Goal: Transaction & Acquisition: Purchase product/service

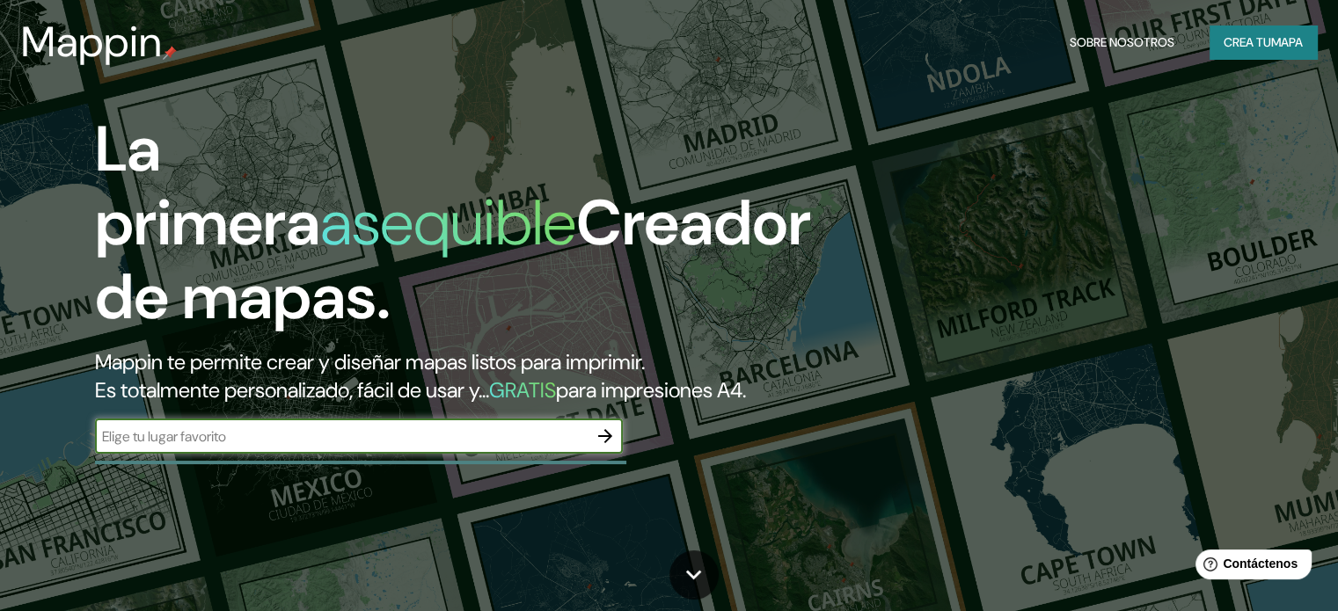
click at [301, 447] on input "text" at bounding box center [341, 436] width 492 height 20
type input "pisco"
click at [604, 447] on icon "button" at bounding box center [604, 436] width 21 height 21
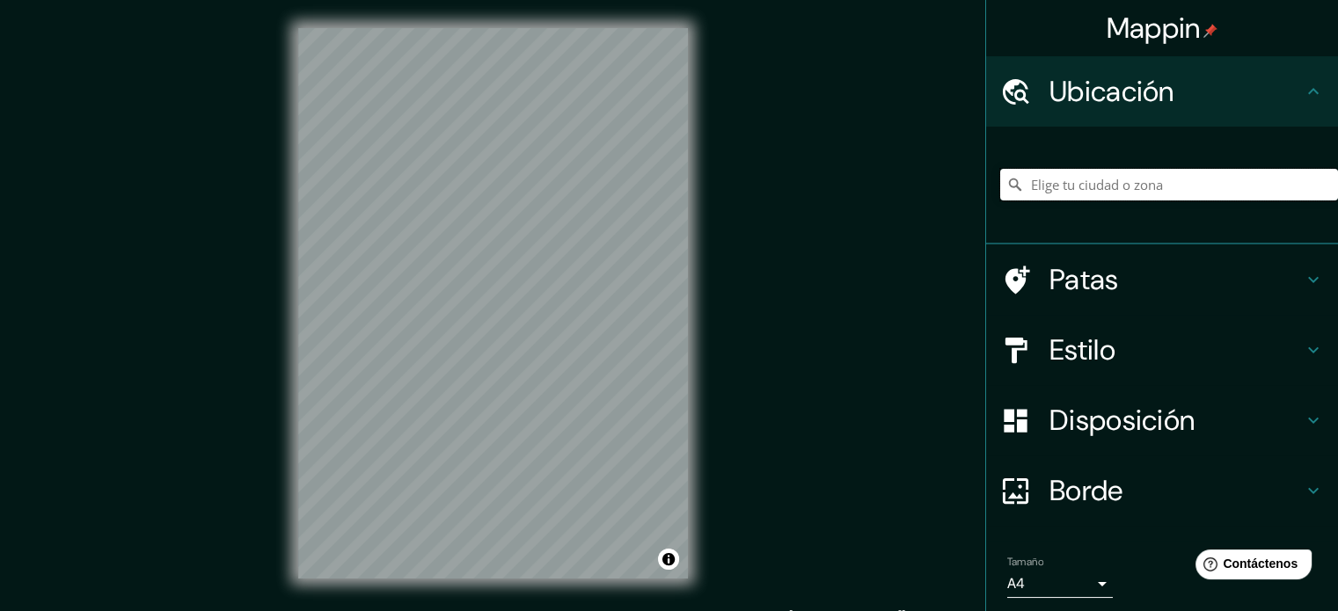
click at [1072, 177] on input "Elige tu ciudad o zona" at bounding box center [1169, 185] width 338 height 32
type input "Pisco, [GEOGRAPHIC_DATA], [GEOGRAPHIC_DATA]"
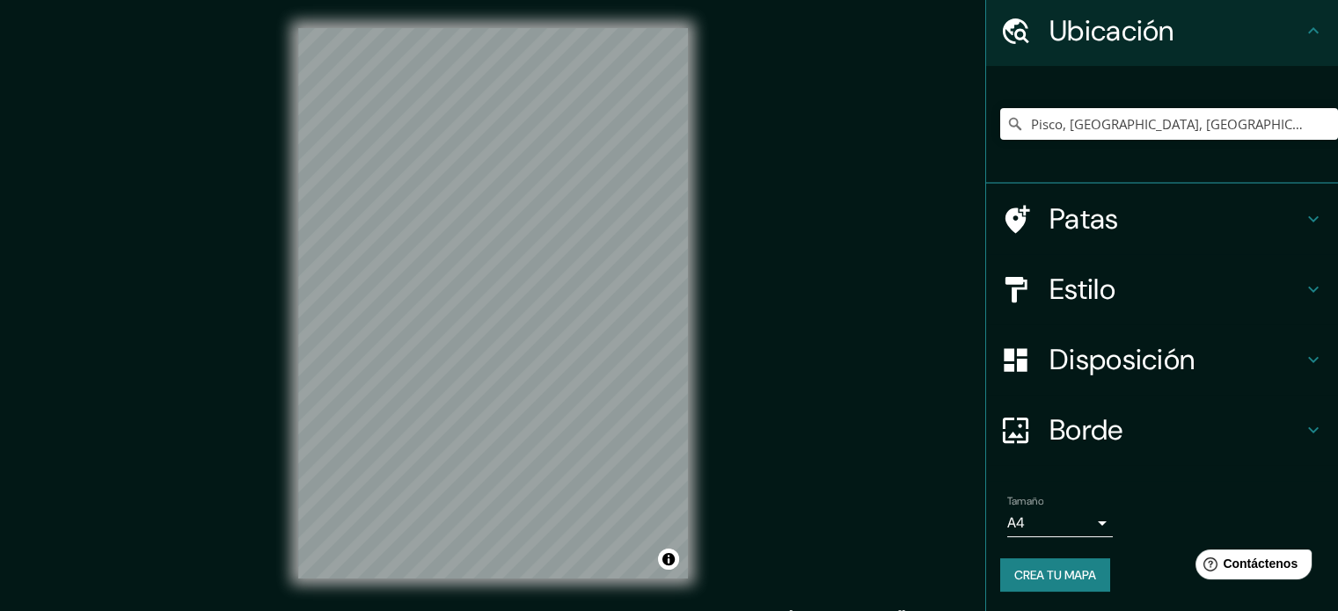
click at [1064, 207] on font "Patas" at bounding box center [1083, 218] width 69 height 37
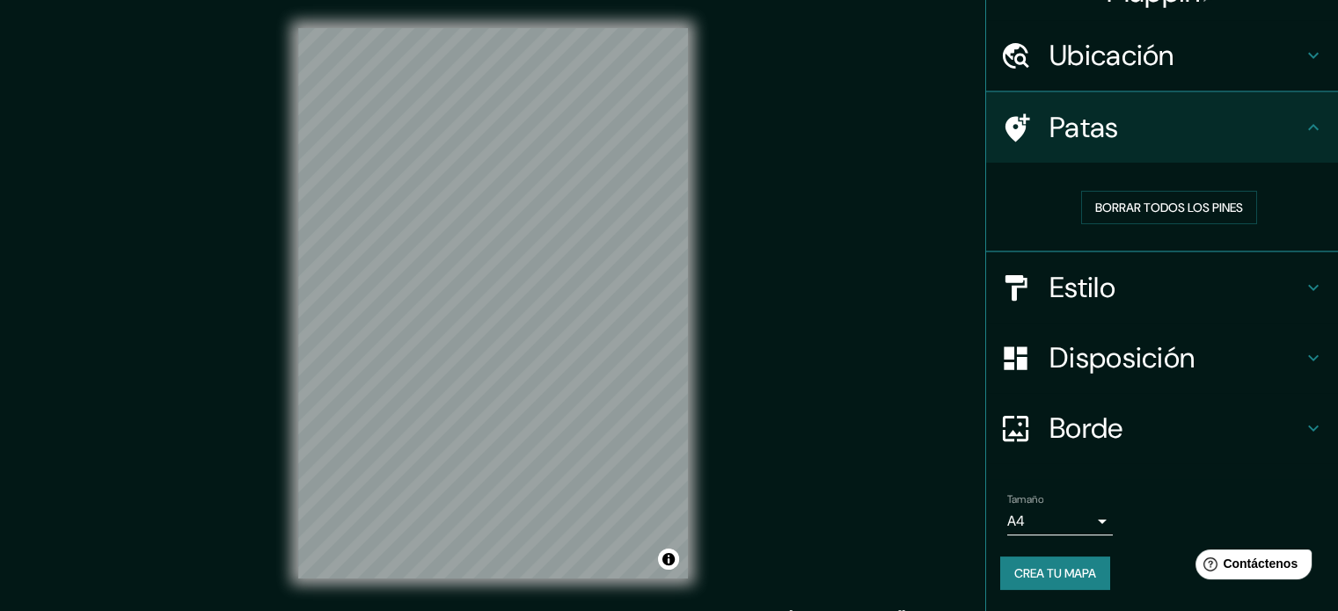
scroll to position [35, 0]
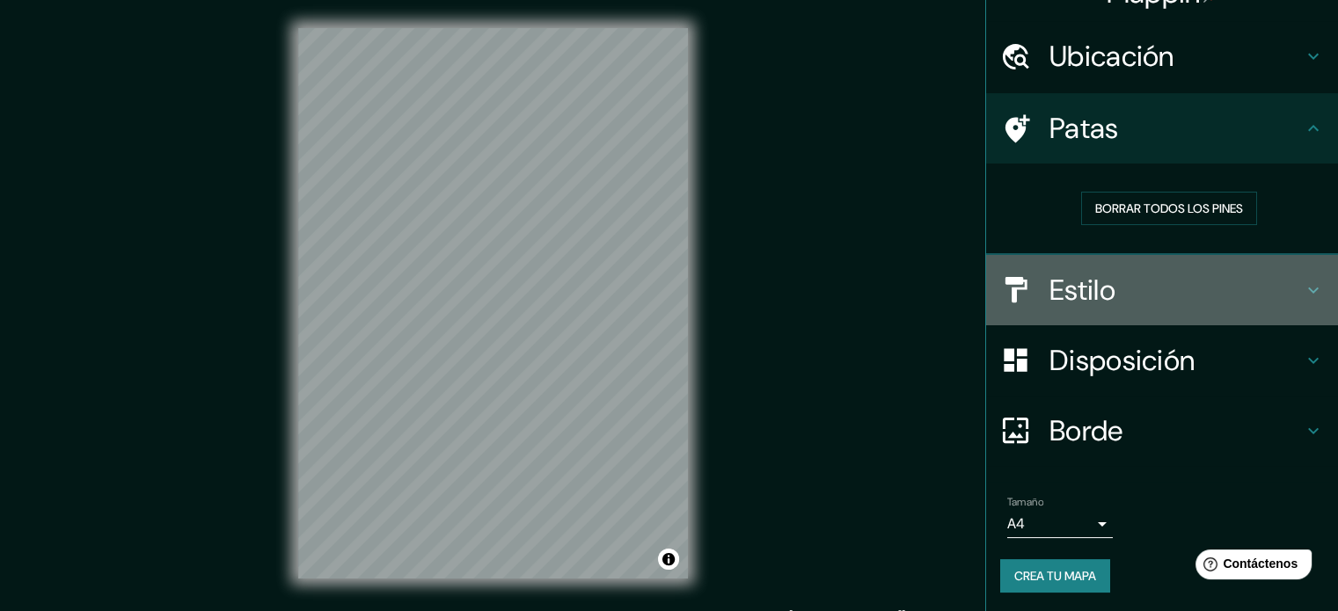
click at [1072, 272] on font "Estilo" at bounding box center [1082, 290] width 66 height 37
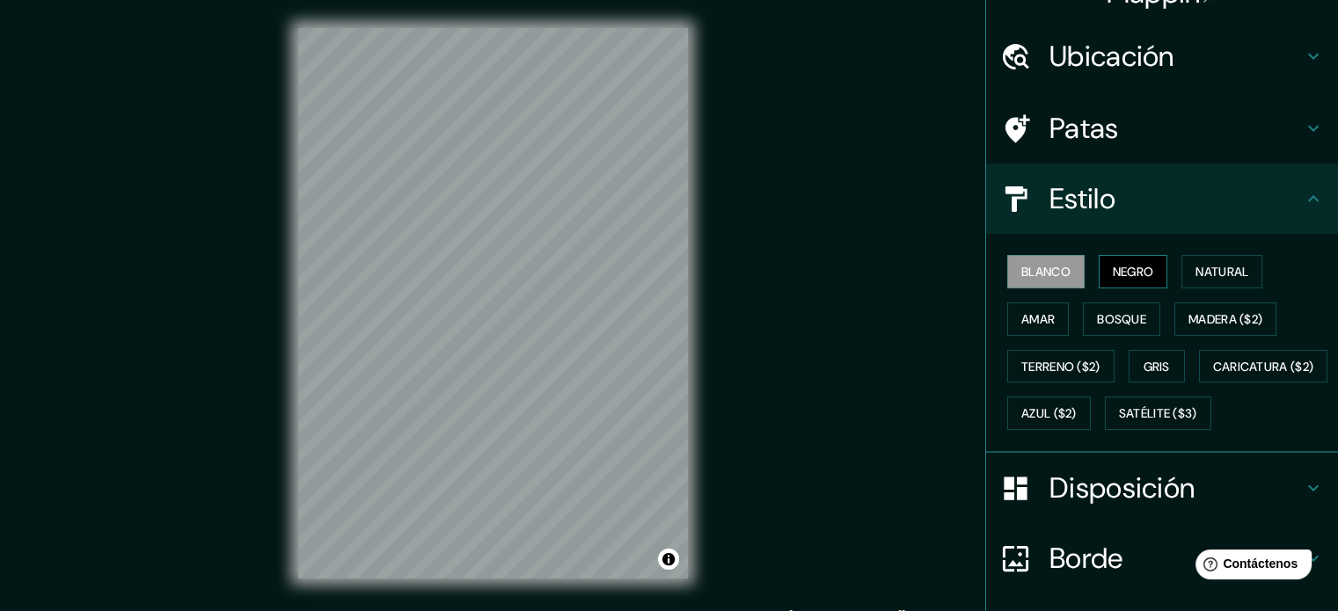
click at [1112, 270] on font "Negro" at bounding box center [1132, 272] width 41 height 16
click at [1214, 277] on font "Natural" at bounding box center [1221, 272] width 53 height 16
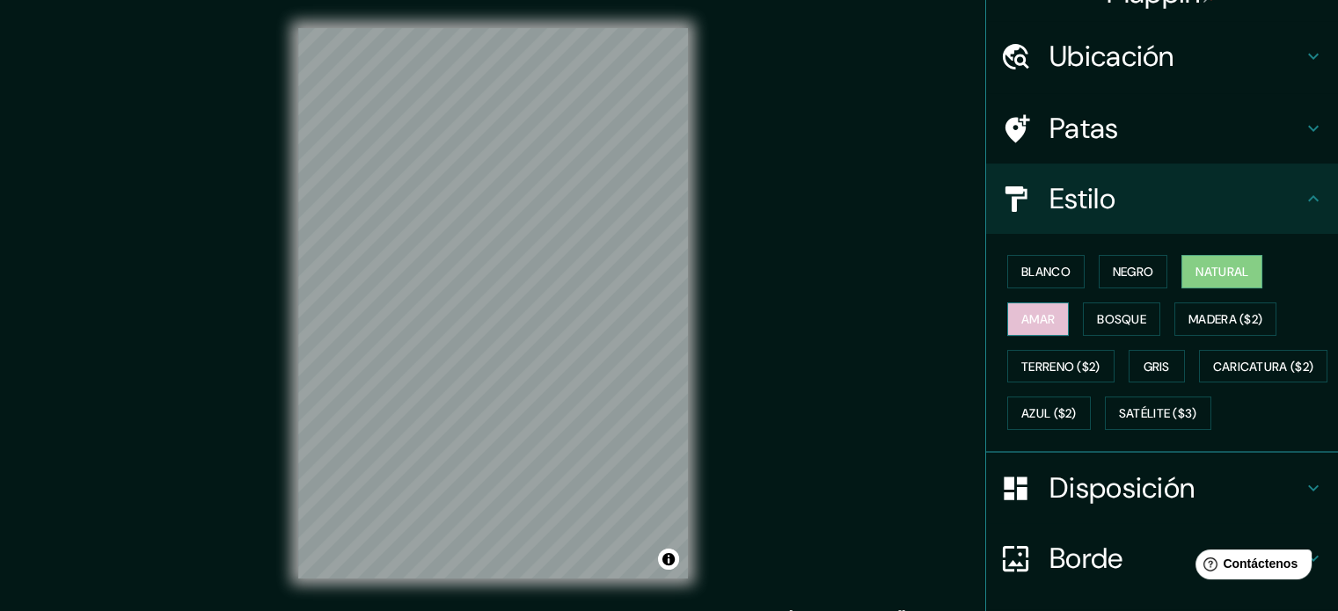
click at [1025, 308] on font "Amar" at bounding box center [1037, 319] width 33 height 23
click at [1126, 323] on font "Bosque" at bounding box center [1121, 319] width 49 height 16
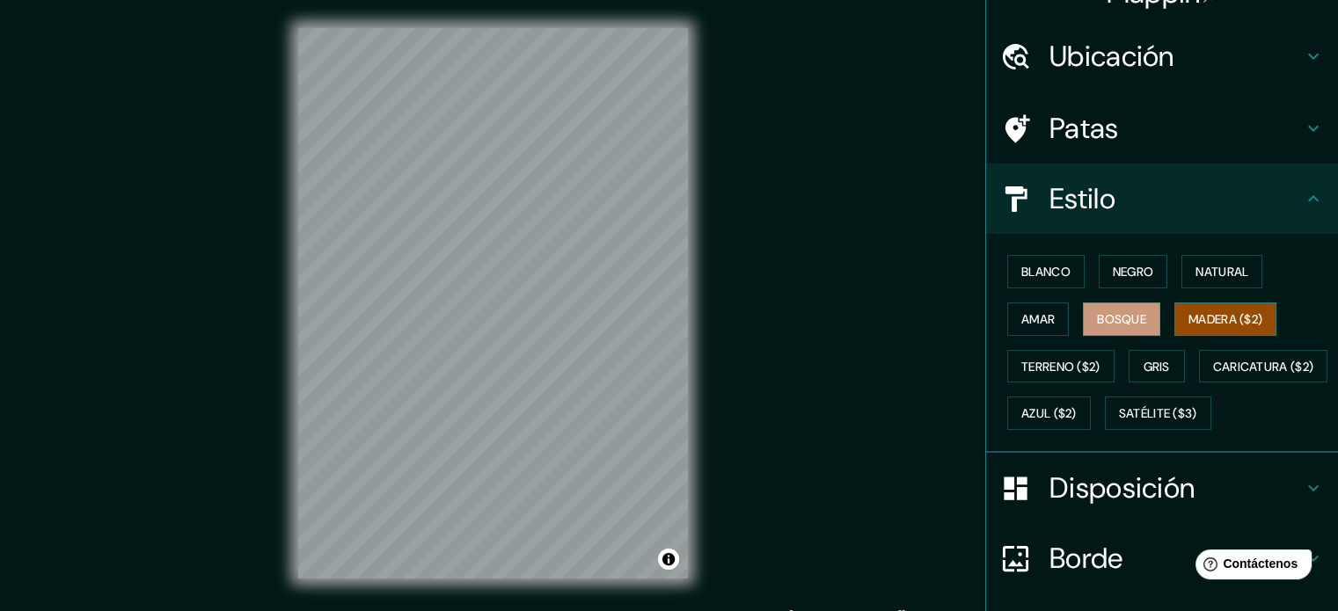
click at [1210, 315] on font "Madera ($2)" at bounding box center [1225, 319] width 74 height 16
click at [1071, 360] on font "Terreno ($2)" at bounding box center [1060, 367] width 79 height 16
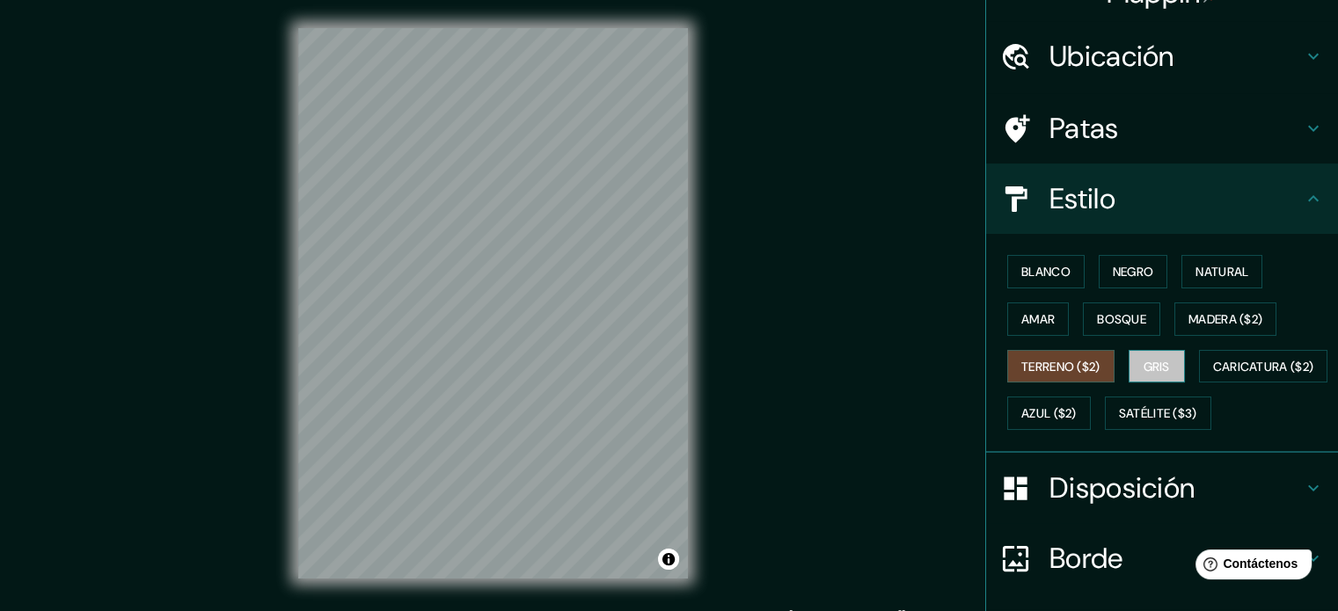
click at [1163, 372] on button "Gris" at bounding box center [1156, 366] width 56 height 33
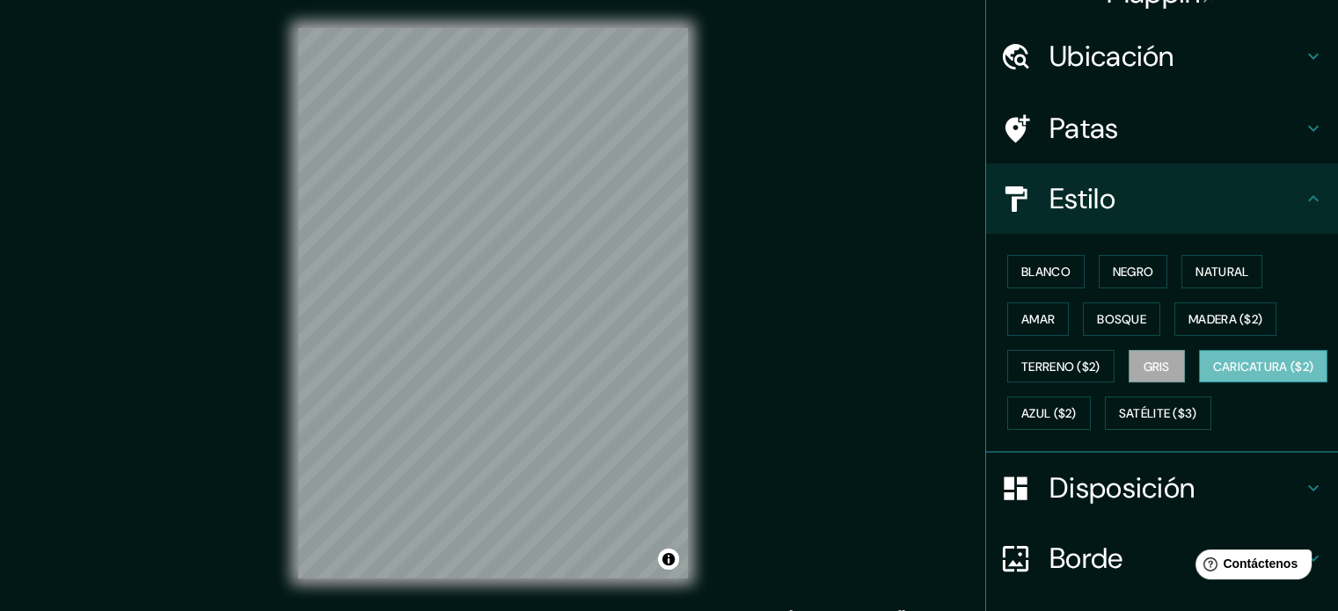
click at [1213, 378] on font "Caricatura ($2)" at bounding box center [1263, 366] width 101 height 23
click at [1090, 426] on button "Azul ($2)" at bounding box center [1049, 413] width 84 height 33
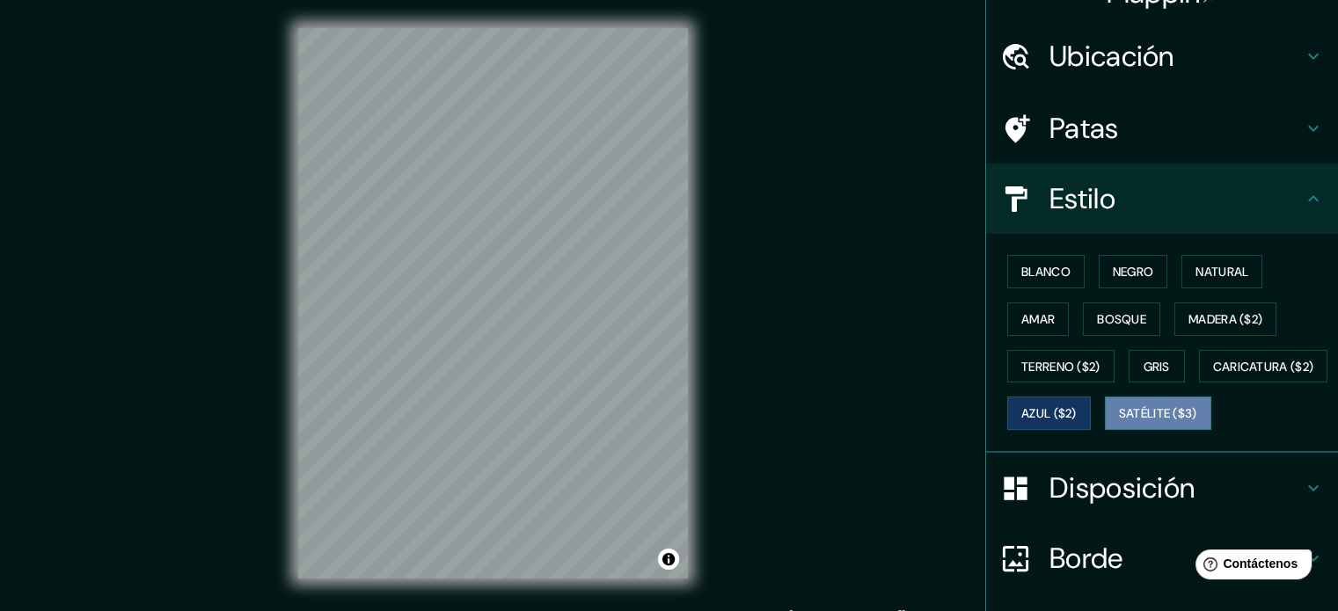
click at [1119, 422] on font "Satélite ($3)" at bounding box center [1158, 414] width 78 height 16
click at [1142, 275] on font "Negro" at bounding box center [1132, 272] width 41 height 16
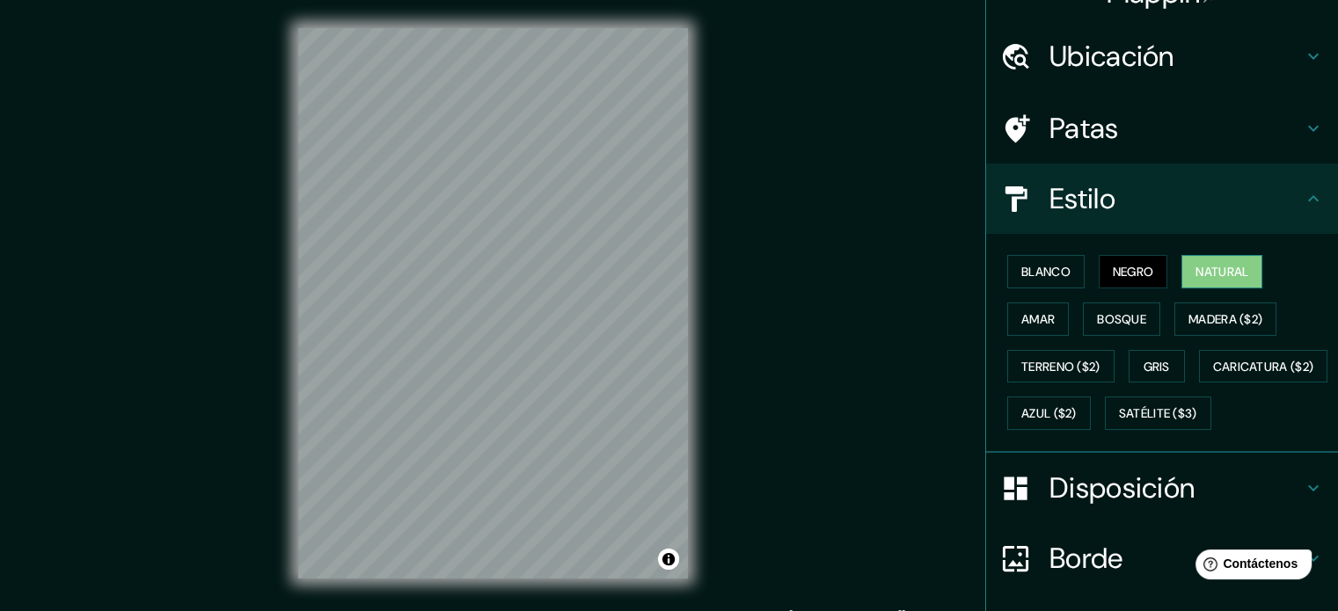
click at [1214, 277] on font "Natural" at bounding box center [1221, 272] width 53 height 16
click at [1023, 323] on font "Amar" at bounding box center [1037, 319] width 33 height 16
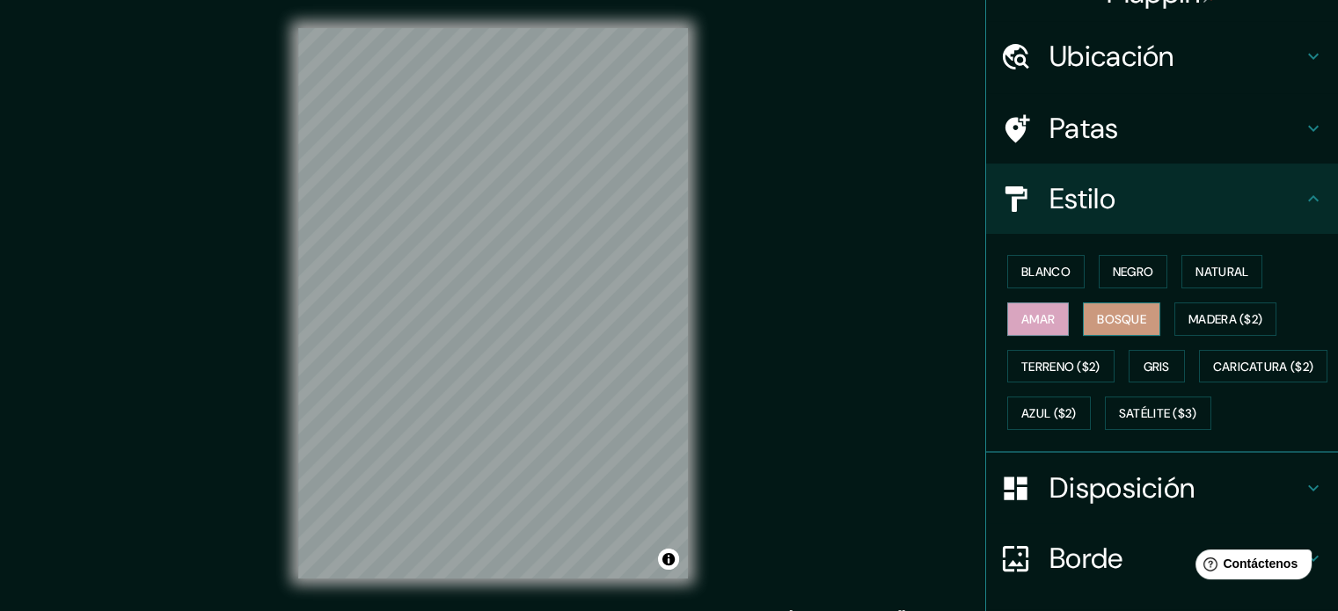
click at [1112, 317] on font "Bosque" at bounding box center [1121, 319] width 49 height 16
click at [1054, 267] on font "Blanco" at bounding box center [1045, 272] width 49 height 16
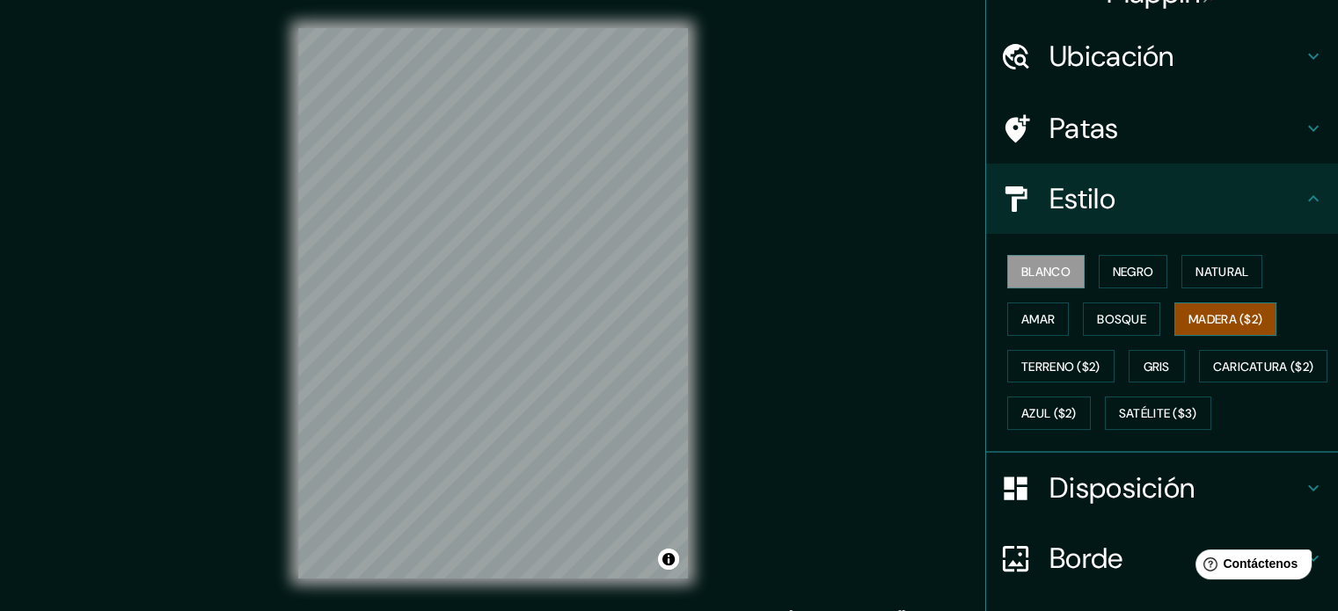
click at [1206, 302] on button "Madera ($2)" at bounding box center [1225, 318] width 102 height 33
click at [1112, 273] on font "Negro" at bounding box center [1132, 272] width 41 height 16
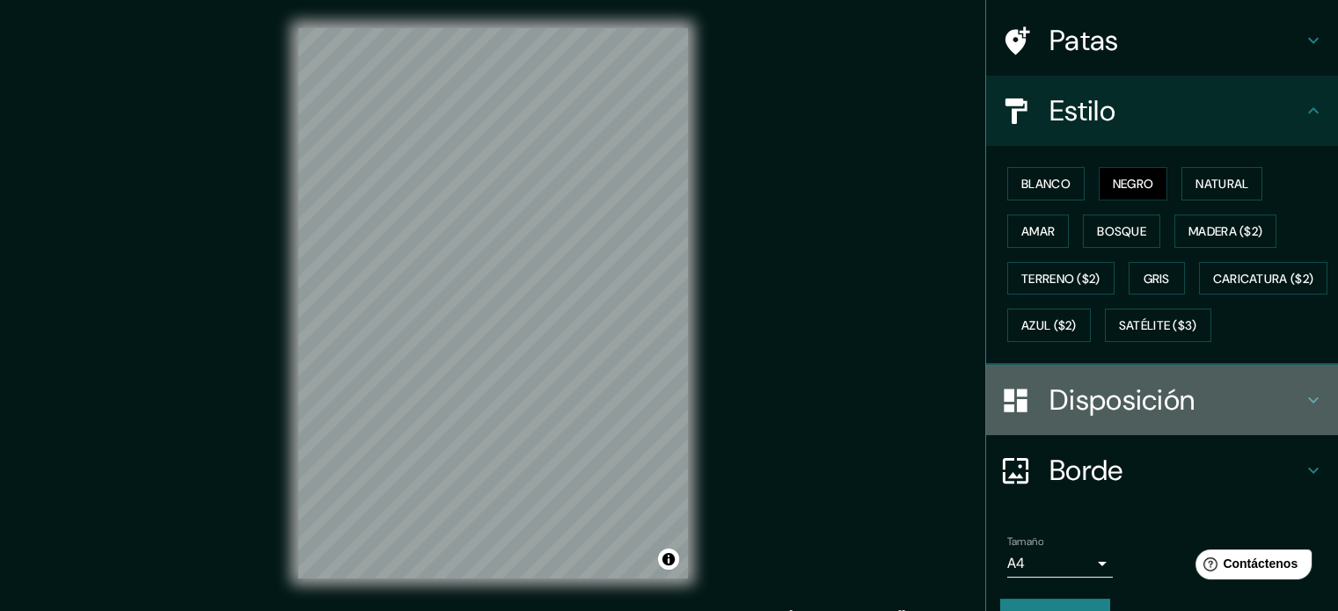
click at [1116, 419] on font "Disposición" at bounding box center [1121, 400] width 145 height 37
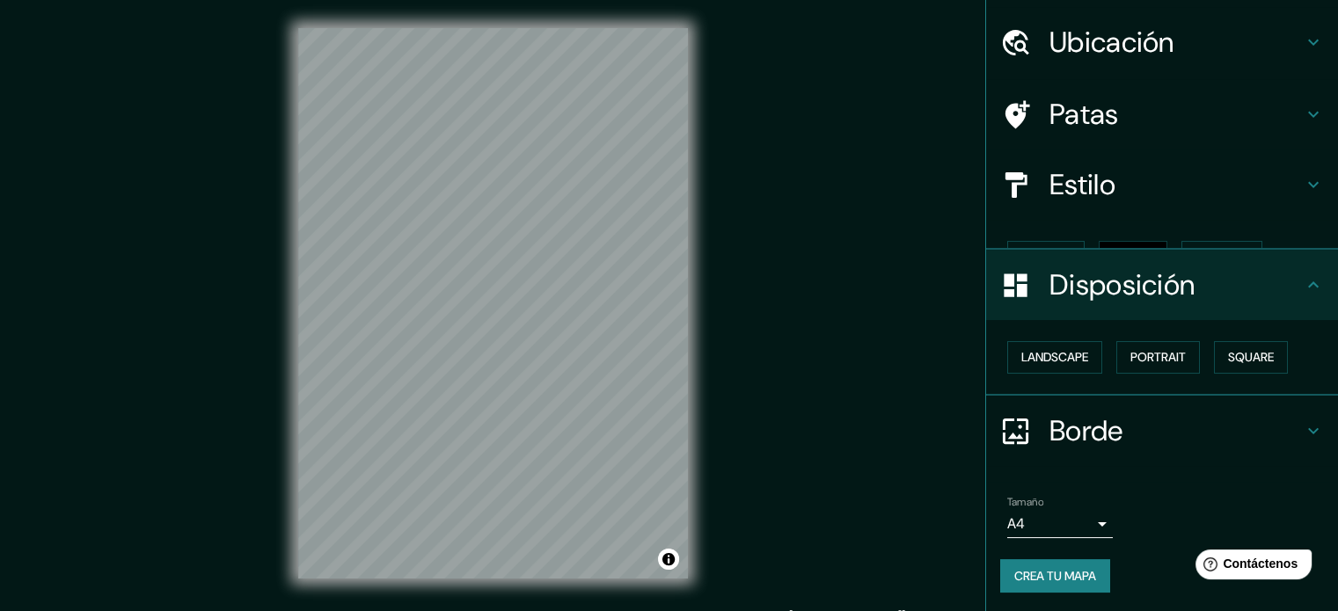
scroll to position [21, 0]
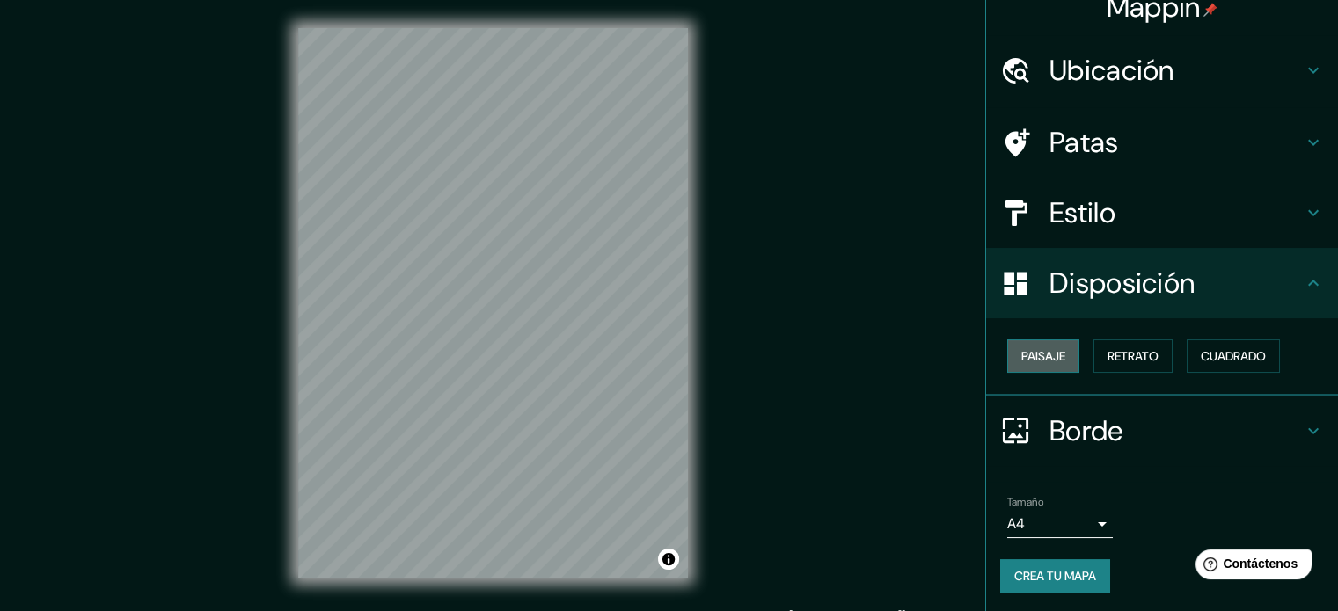
click at [1060, 354] on button "Paisaje" at bounding box center [1043, 355] width 72 height 33
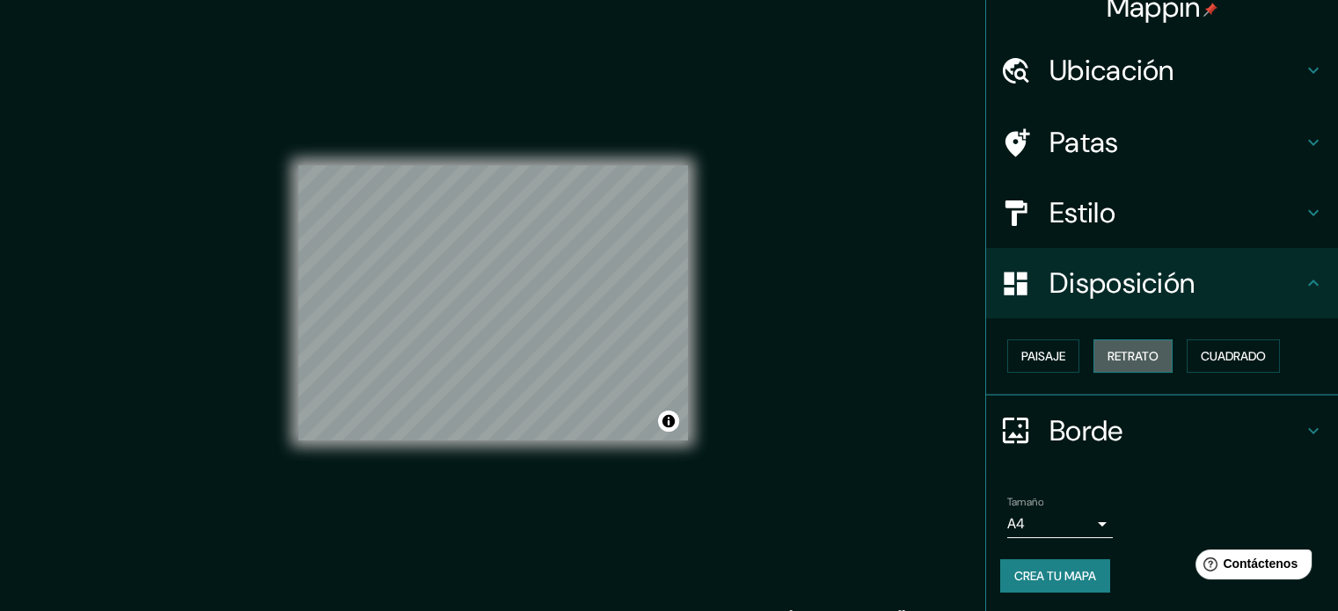
click at [1135, 354] on font "Retrato" at bounding box center [1132, 356] width 51 height 16
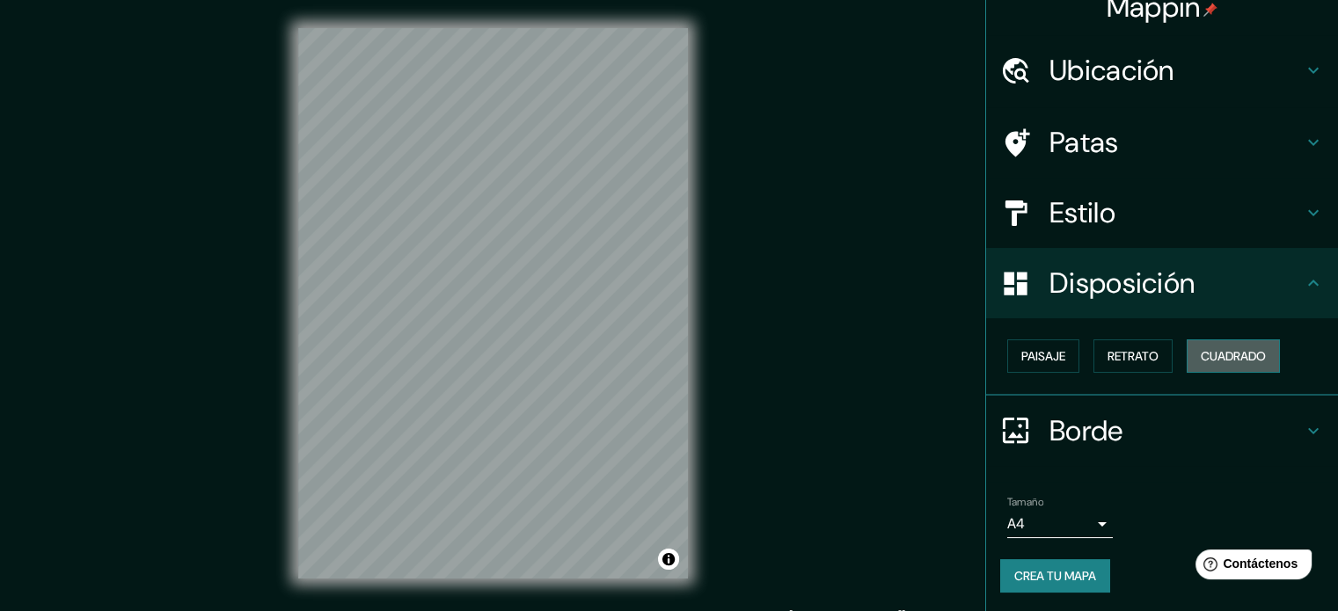
click at [1221, 357] on font "Cuadrado" at bounding box center [1232, 356] width 65 height 16
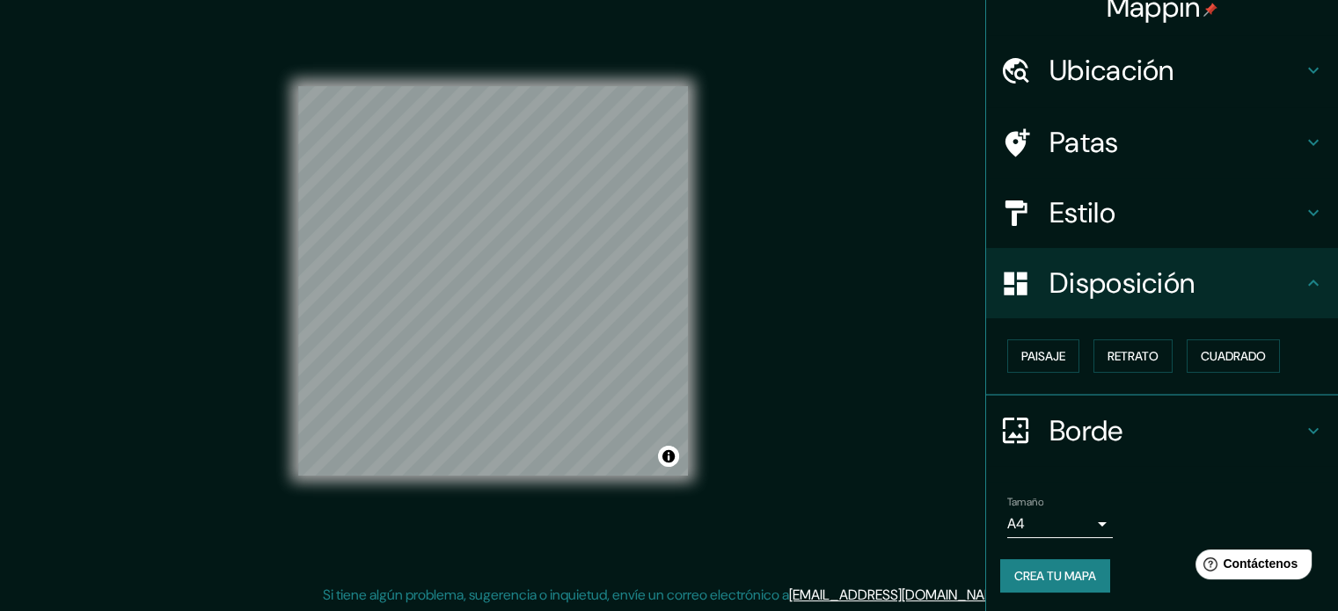
scroll to position [23, 0]
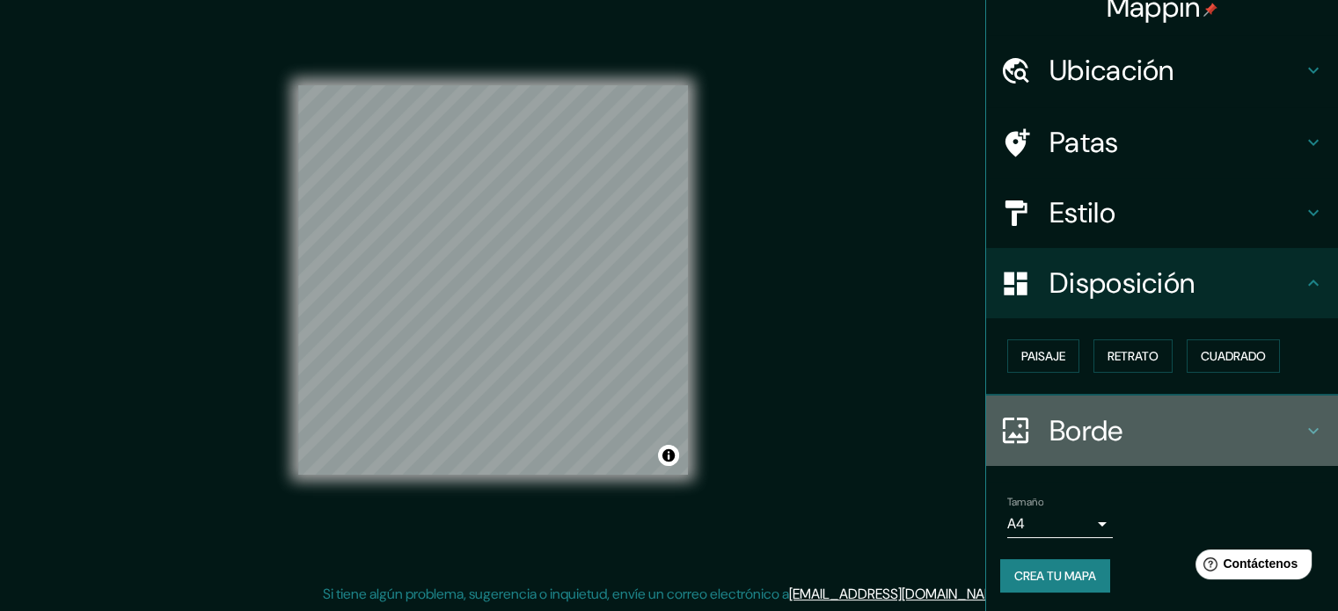
click at [1302, 425] on icon at bounding box center [1312, 430] width 21 height 21
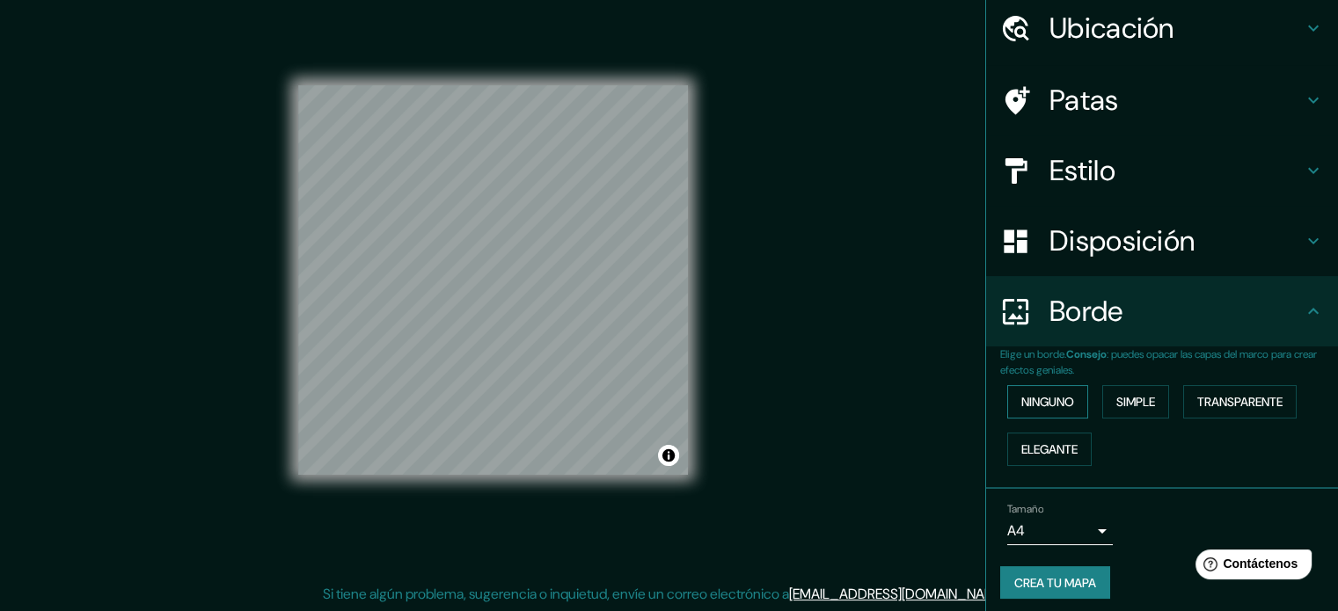
scroll to position [70, 0]
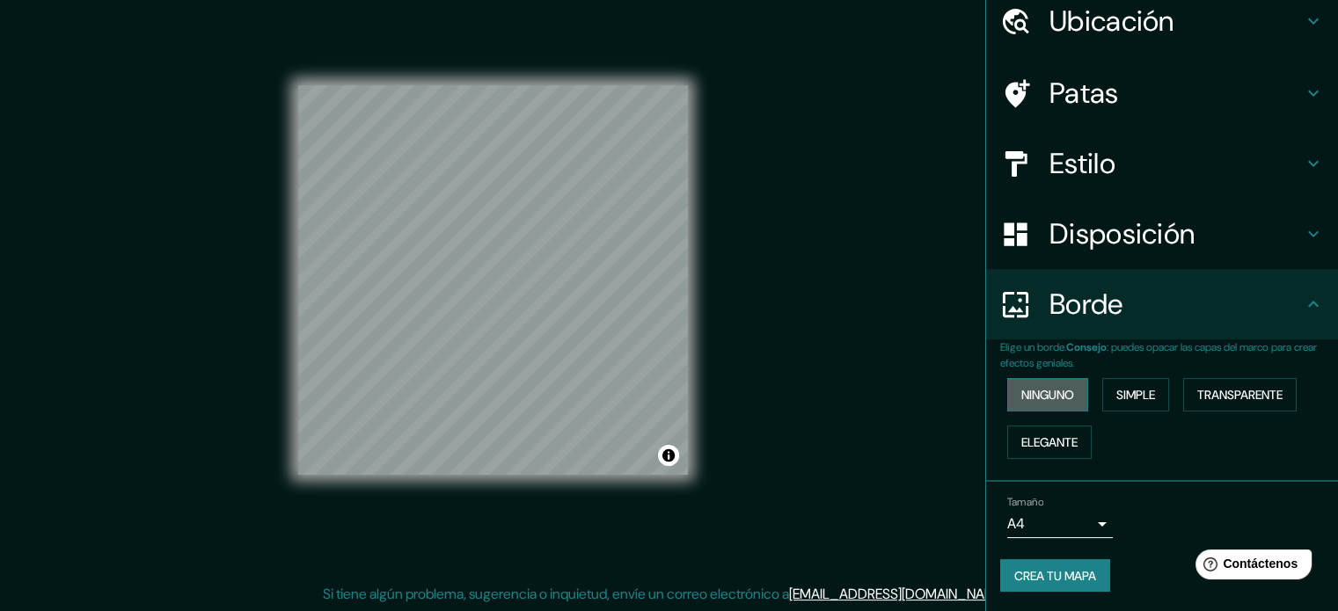
click at [1045, 379] on button "Ninguno" at bounding box center [1047, 394] width 81 height 33
click at [1116, 397] on font "Simple" at bounding box center [1135, 395] width 39 height 16
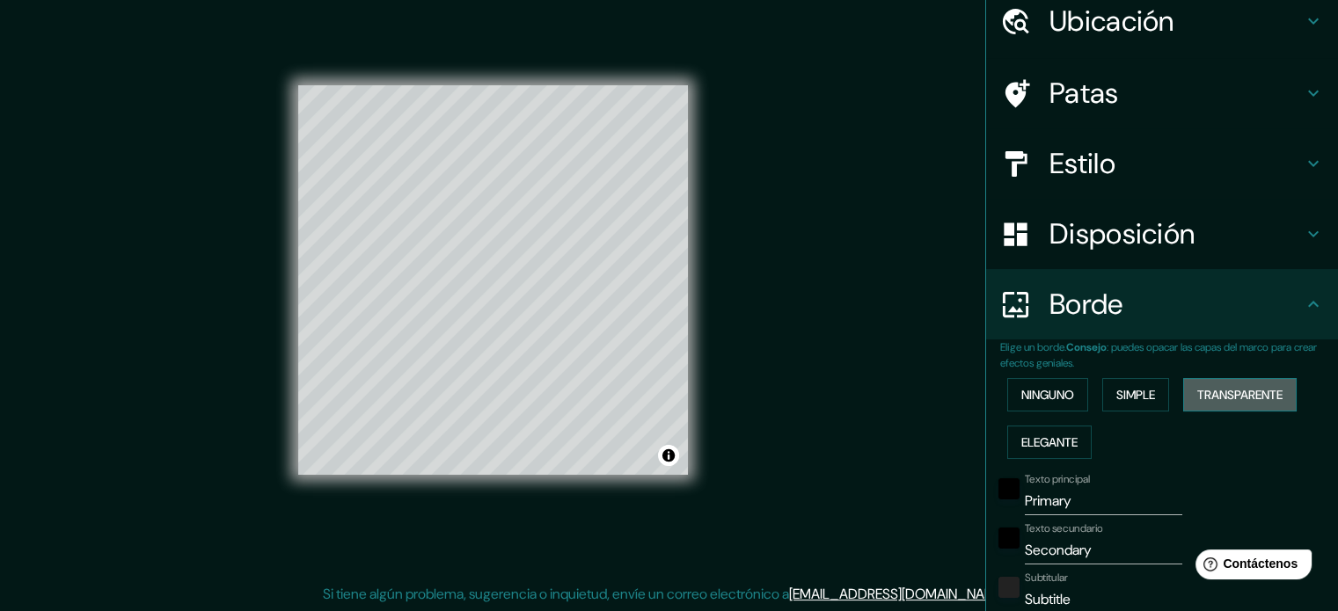
click at [1210, 400] on font "Transparente" at bounding box center [1239, 395] width 85 height 16
click at [1038, 432] on font "Elegante" at bounding box center [1049, 442] width 56 height 23
click at [1041, 387] on font "Ninguno" at bounding box center [1047, 395] width 53 height 16
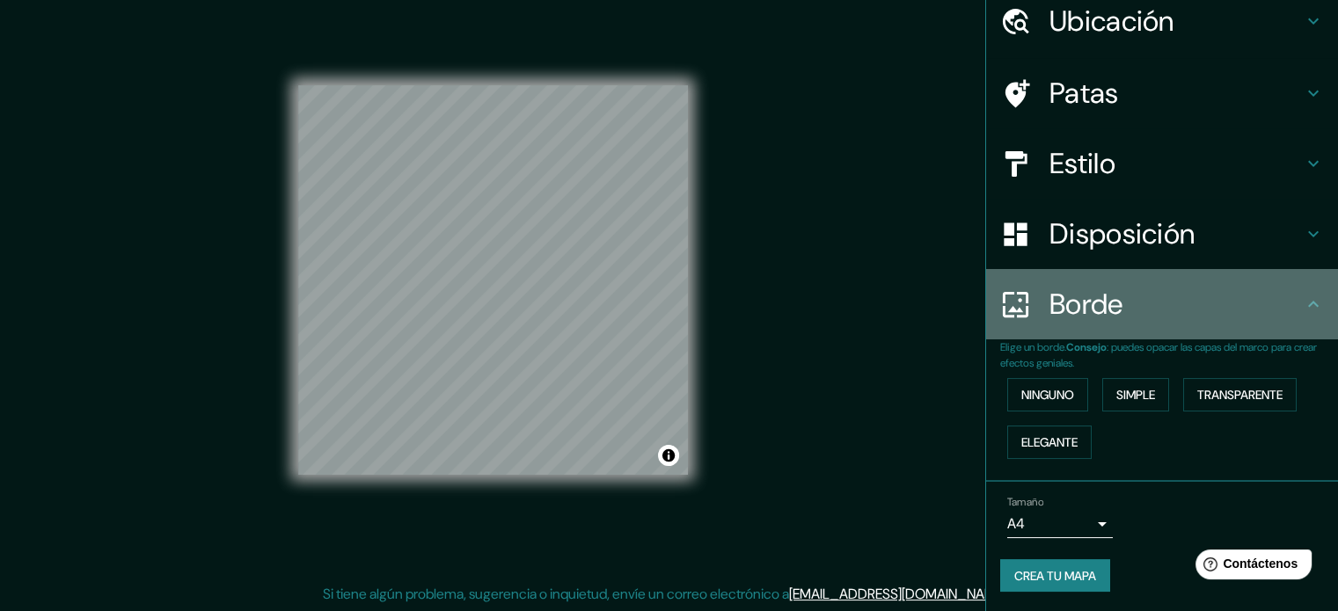
click at [1287, 311] on h4 "Borde" at bounding box center [1175, 304] width 253 height 35
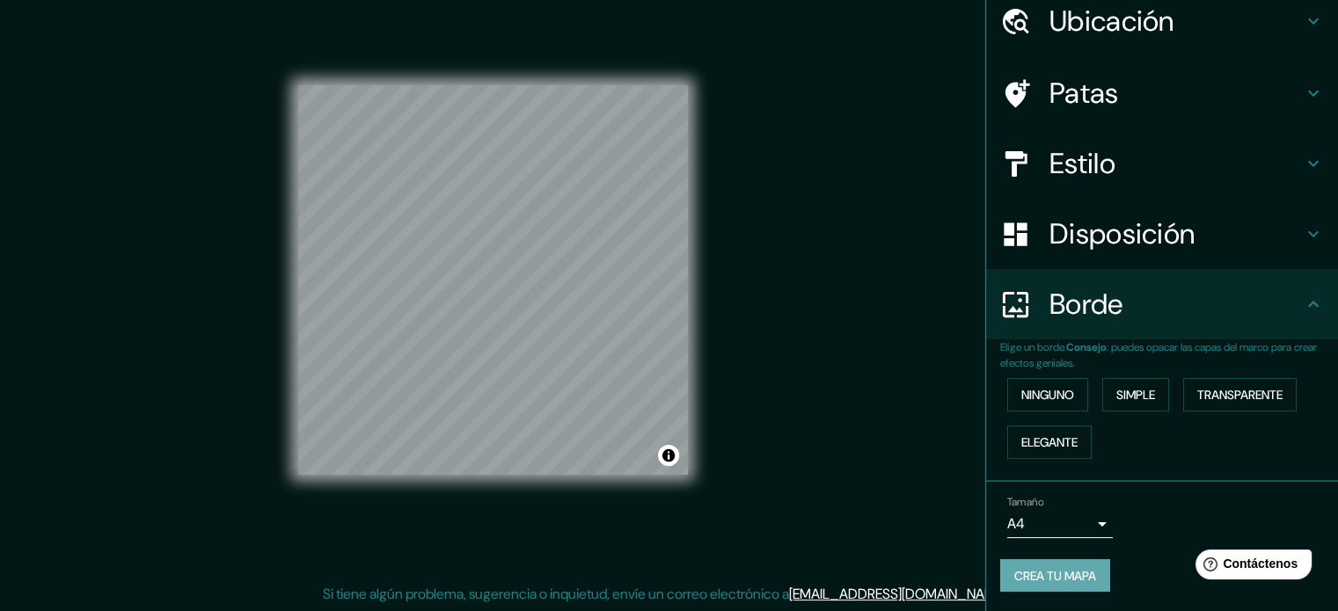
click at [1050, 565] on font "Crea tu mapa" at bounding box center [1055, 576] width 82 height 23
click at [1063, 579] on font "Crea tu mapa" at bounding box center [1055, 576] width 82 height 16
click at [674, 455] on button "Activar o desactivar atribución" at bounding box center [668, 455] width 21 height 21
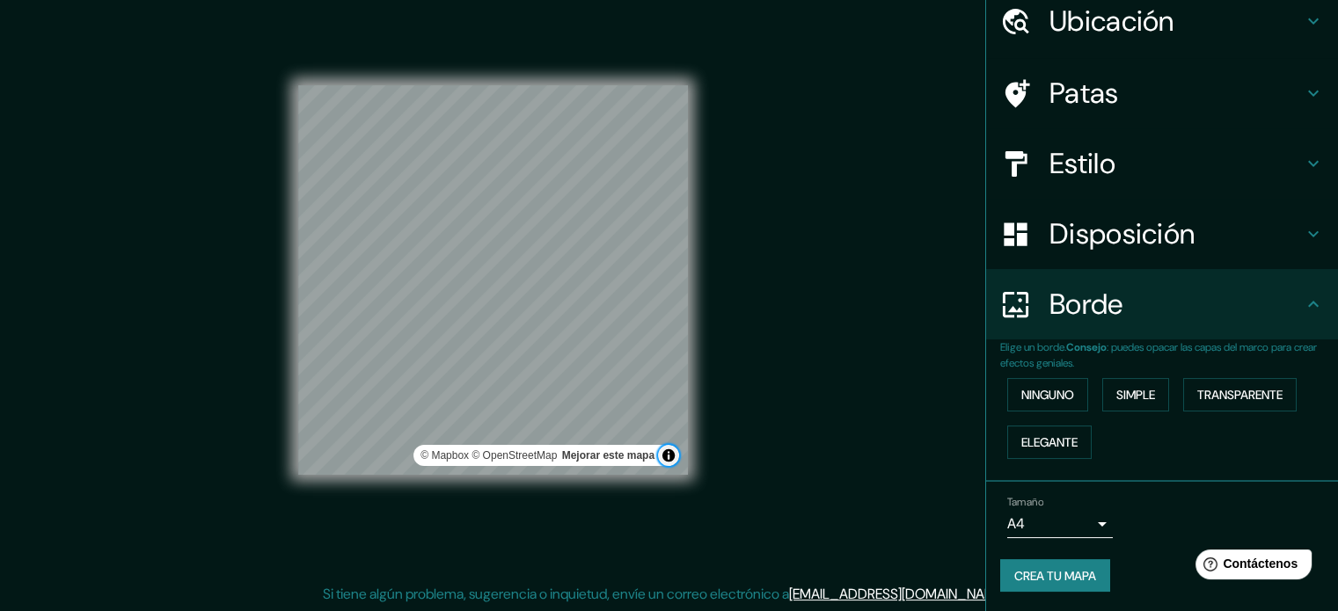
click at [674, 455] on button "Activar o desactivar atribución" at bounding box center [668, 455] width 21 height 21
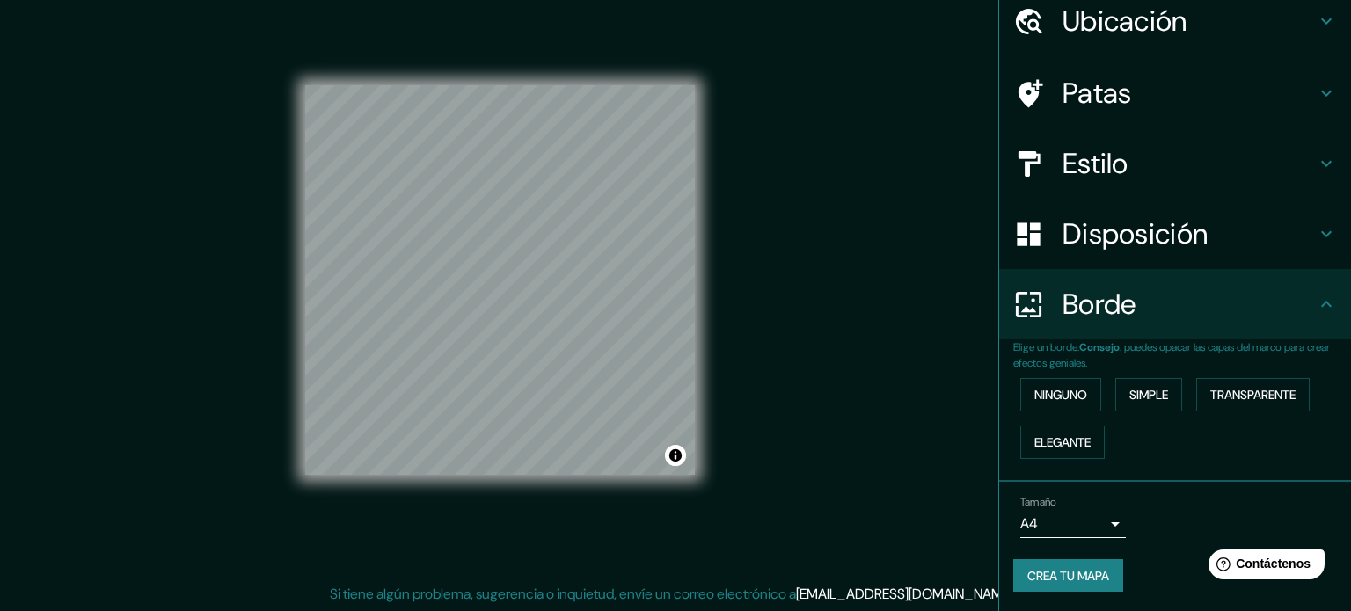
click at [1068, 515] on body "Mappin Ubicación Pisco, [GEOGRAPHIC_DATA], [GEOGRAPHIC_DATA] Pisco [GEOGRAPHIC_…" at bounding box center [675, 282] width 1351 height 611
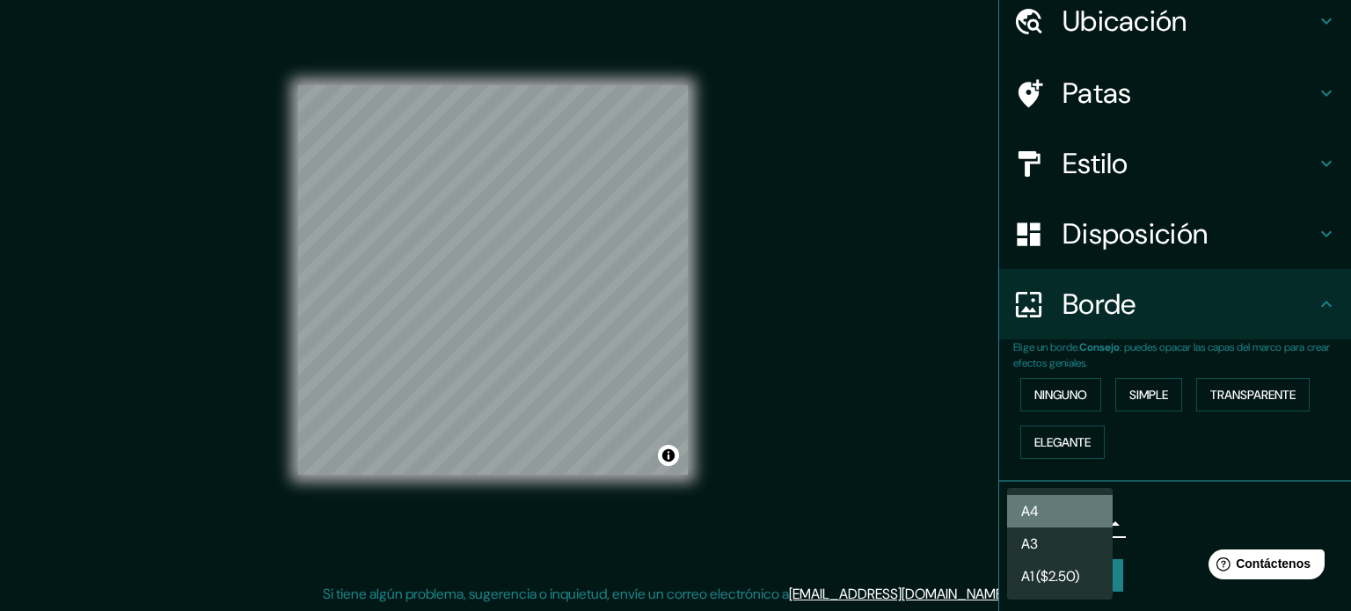
click at [1082, 513] on li "A4" at bounding box center [1060, 511] width 106 height 33
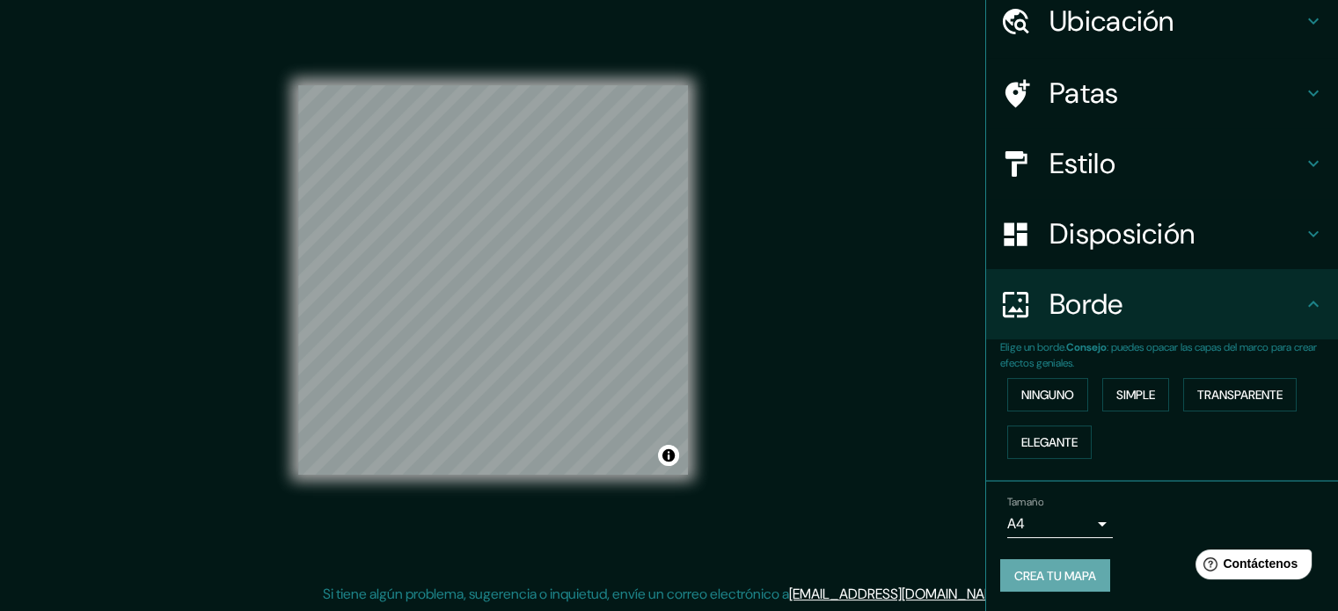
click at [1042, 582] on font "Crea tu mapa" at bounding box center [1055, 576] width 82 height 23
